Goal: Task Accomplishment & Management: Complete application form

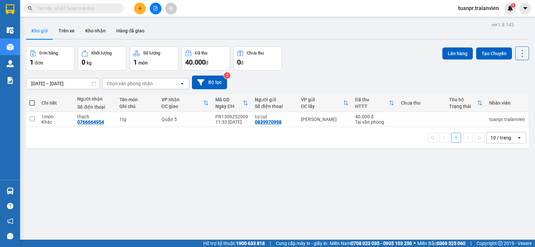
click at [83, 10] on input "text" at bounding box center [76, 8] width 79 height 7
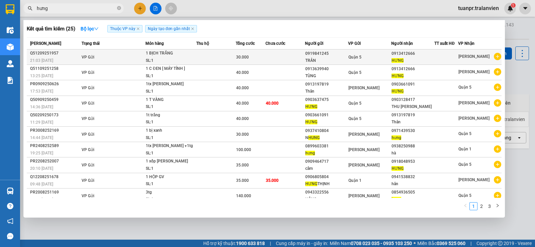
type input "hưng"
click at [382, 56] on div "Quận 5" at bounding box center [369, 56] width 42 height 7
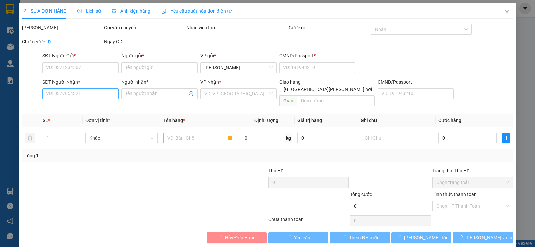
type input "0919841245"
type input "TRÂN"
type input "1"
type input "0913412666"
type input "HƯNG"
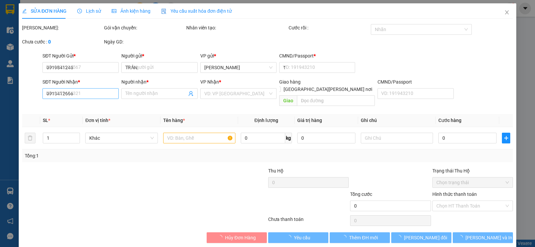
type input "30.000"
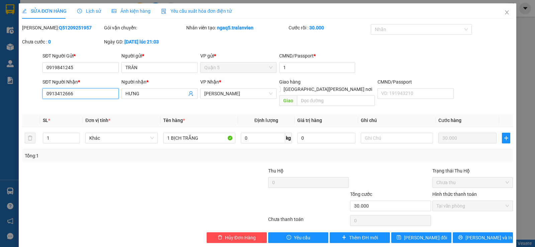
click at [88, 95] on input "0913412666" at bounding box center [80, 93] width 76 height 11
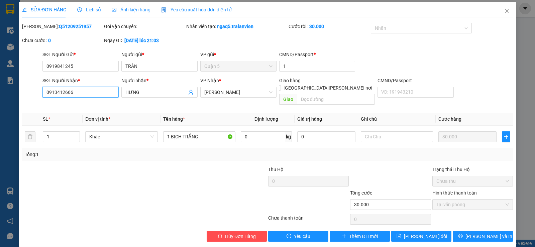
scroll to position [2, 0]
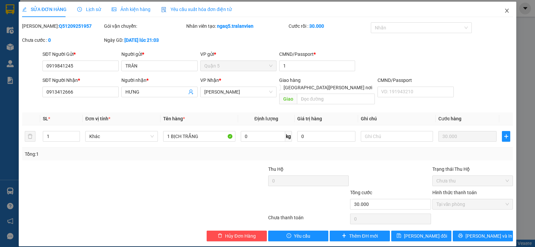
click at [504, 11] on icon "close" at bounding box center [506, 10] width 5 height 5
